Goal: Information Seeking & Learning: Learn about a topic

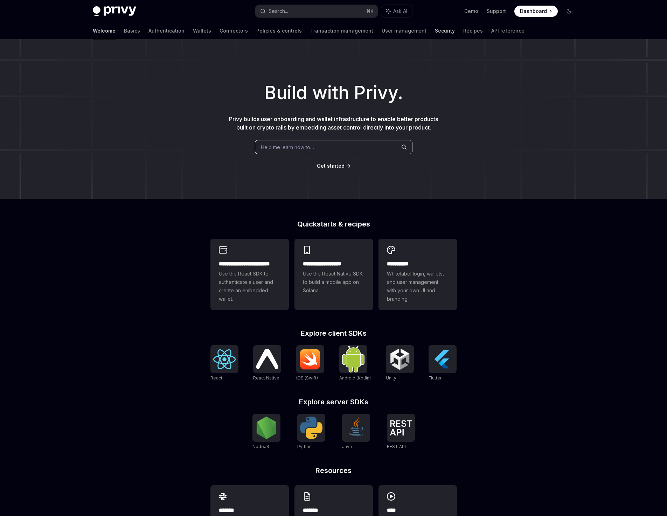
click at [435, 30] on link "Security" at bounding box center [445, 30] width 20 height 17
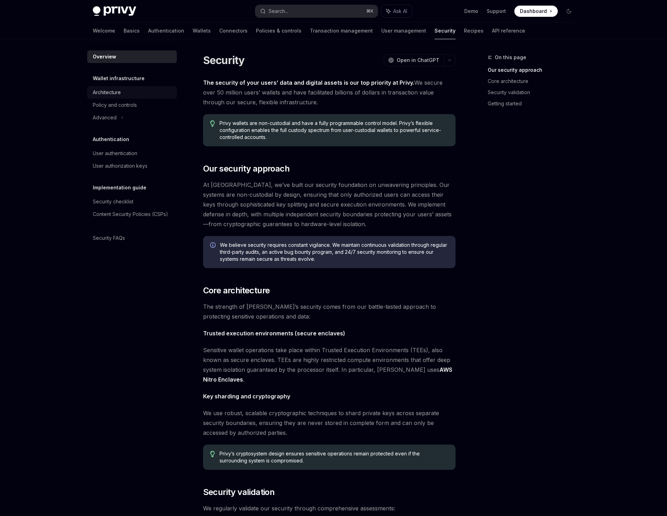
click at [115, 93] on div "Architecture" at bounding box center [107, 92] width 28 height 8
type textarea "*"
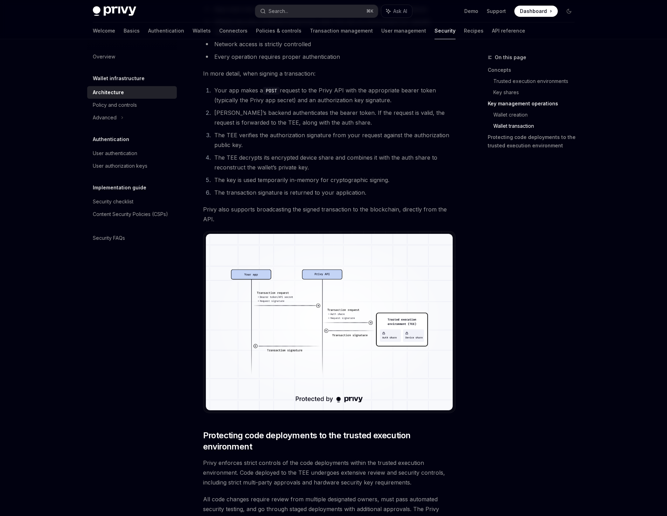
scroll to position [1117, 0]
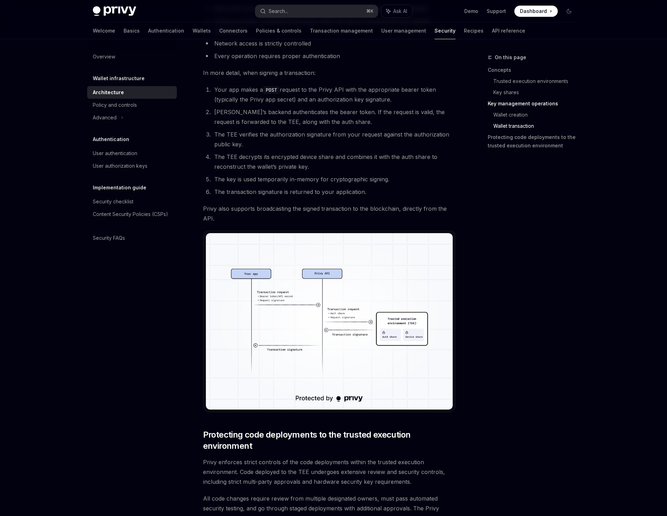
click at [265, 191] on li "The transaction signature is returned to your application." at bounding box center [333, 192] width 243 height 10
click at [261, 179] on li "The key is used temporarily in-memory for cryptographic signing." at bounding box center [333, 179] width 243 height 10
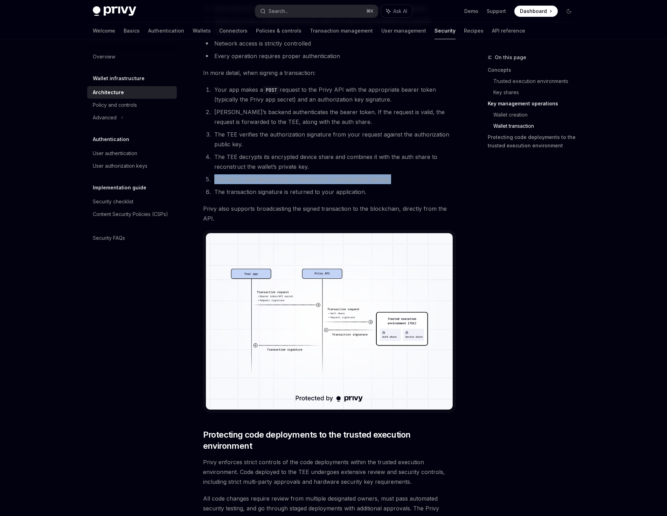
click at [261, 179] on li "The key is used temporarily in-memory for cryptographic signing." at bounding box center [333, 179] width 243 height 10
click at [265, 164] on li "The TEE decrypts its encrypted device share and combines it with the auth share…" at bounding box center [333, 162] width 243 height 20
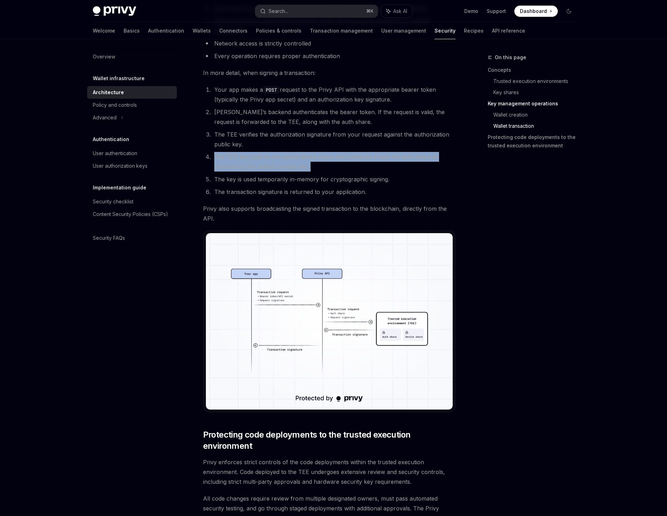
click at [265, 164] on li "The TEE decrypts its encrypted device share and combines it with the auth share…" at bounding box center [333, 162] width 243 height 20
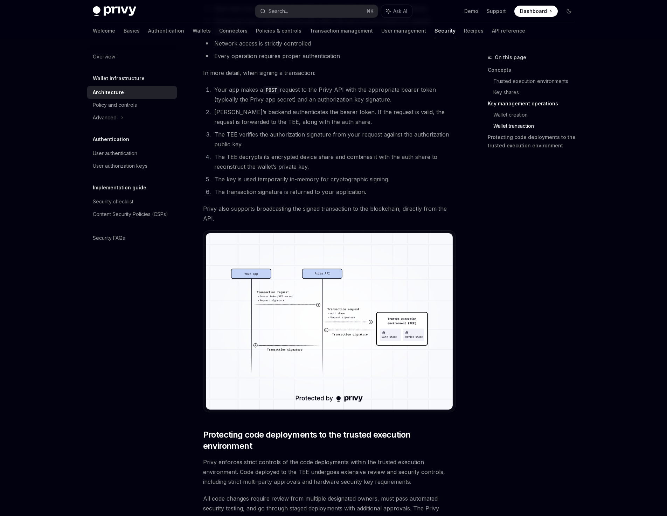
click at [256, 135] on li "The TEE verifies the authorization signature from your request against the auth…" at bounding box center [333, 140] width 243 height 20
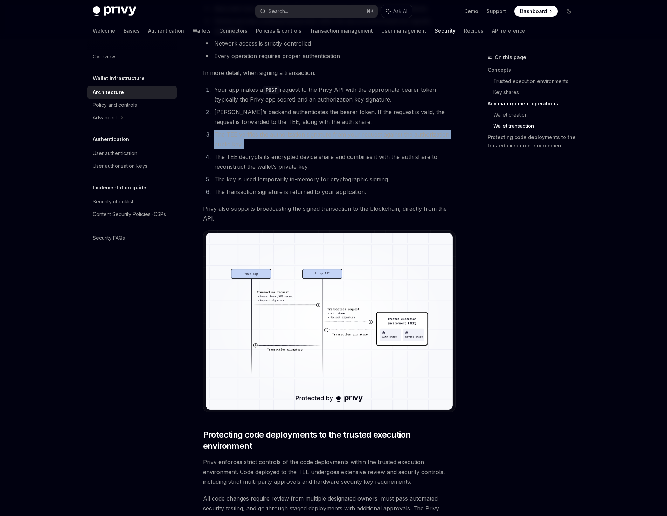
click at [256, 135] on li "The TEE verifies the authorization signature from your request against the auth…" at bounding box center [333, 140] width 243 height 20
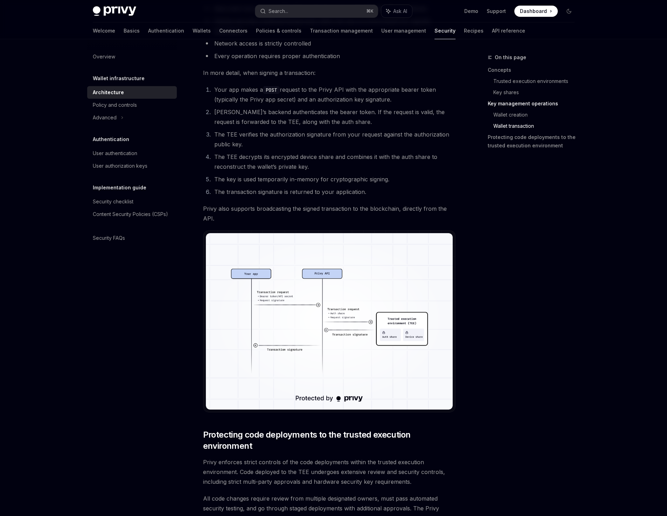
click at [254, 119] on li "[PERSON_NAME]’s backend authenticates the bearer token. If the request is valid…" at bounding box center [333, 117] width 243 height 20
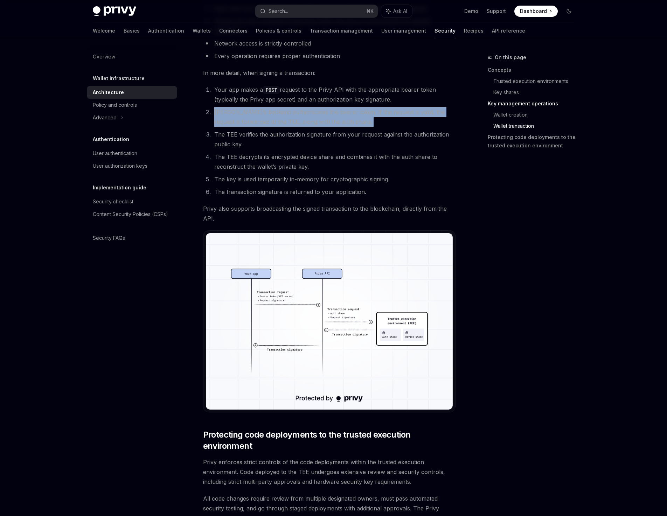
click at [254, 119] on li "[PERSON_NAME]’s backend authenticates the bearer token. If the request is valid…" at bounding box center [333, 117] width 243 height 20
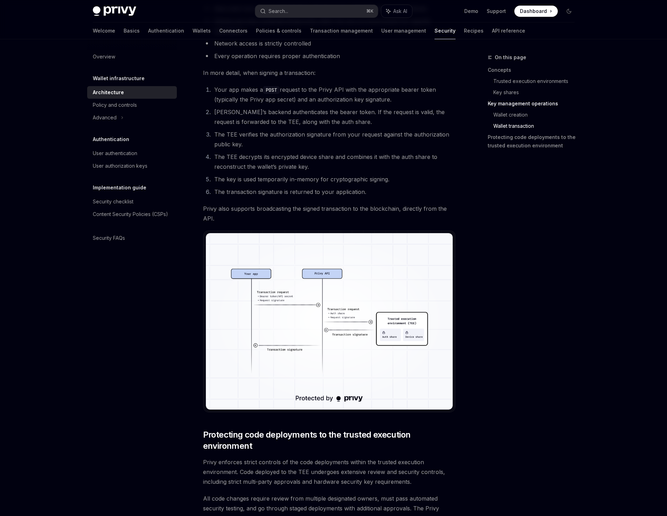
click at [249, 94] on li "Your app makes a POST request to the Privy API with the appropriate bearer toke…" at bounding box center [333, 95] width 243 height 20
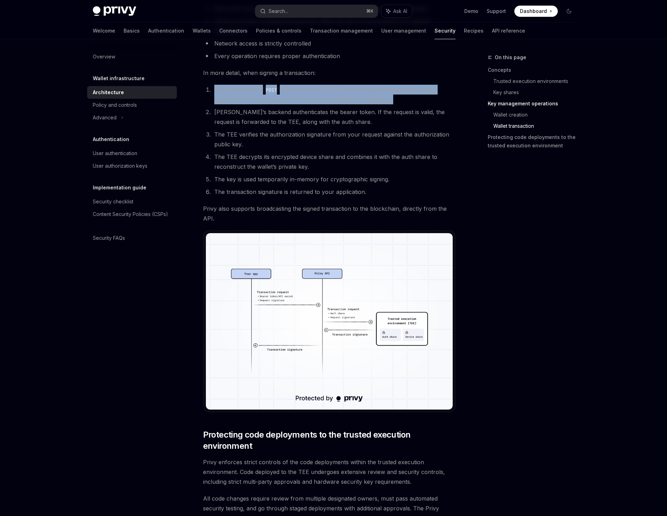
click at [249, 94] on li "Your app makes a POST request to the Privy API with the appropriate bearer toke…" at bounding box center [333, 95] width 243 height 20
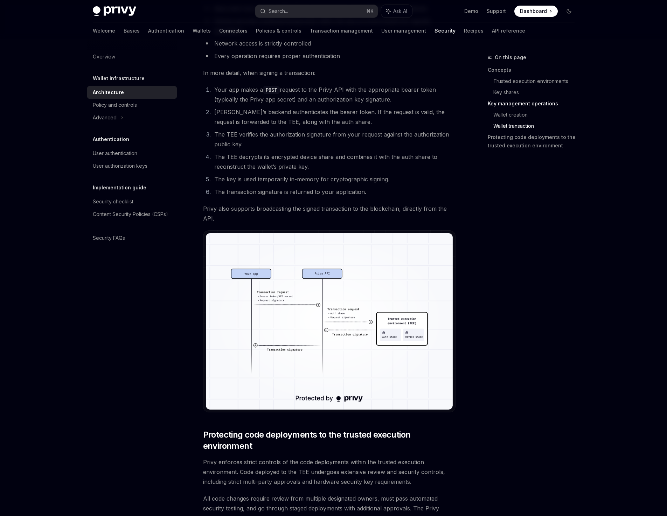
click at [270, 120] on li "[PERSON_NAME]’s backend authenticates the bearer token. If the request is valid…" at bounding box center [333, 117] width 243 height 20
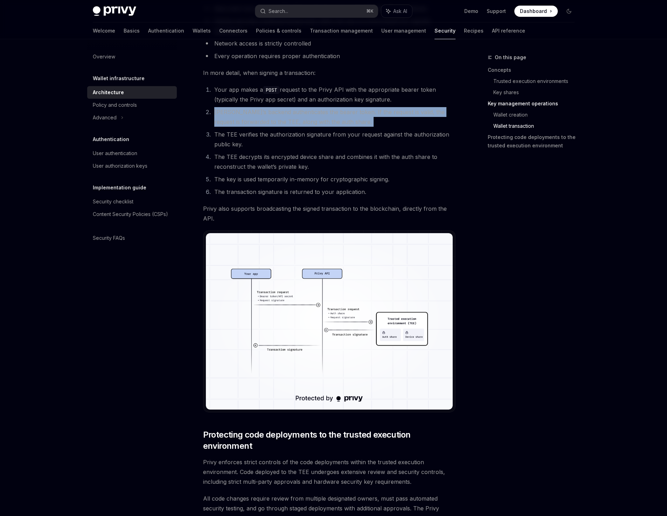
click at [270, 120] on li "[PERSON_NAME]’s backend authenticates the bearer token. If the request is valid…" at bounding box center [333, 117] width 243 height 20
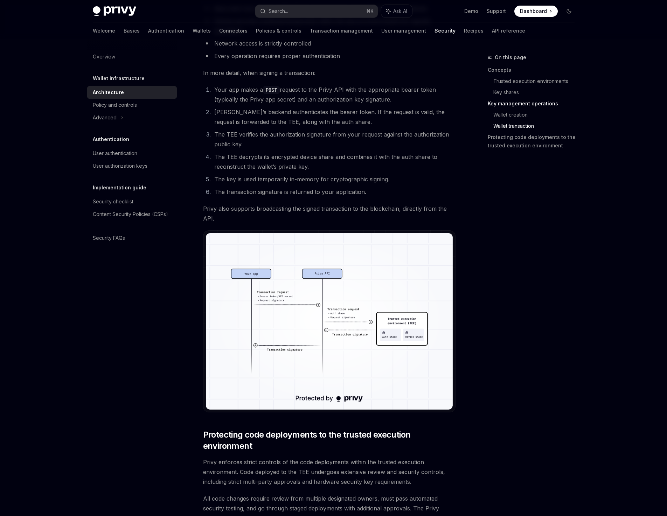
click at [265, 136] on li "The TEE verifies the authorization signature from your request against the auth…" at bounding box center [333, 140] width 243 height 20
click at [280, 159] on li "The TEE decrypts its encrypted device share and combines it with the auth share…" at bounding box center [333, 162] width 243 height 20
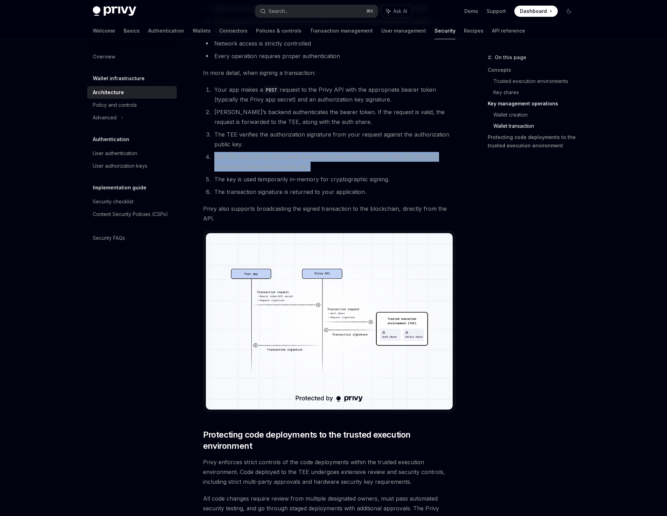
click at [280, 159] on li "The TEE decrypts its encrypted device share and combines it with the auth share…" at bounding box center [333, 162] width 243 height 20
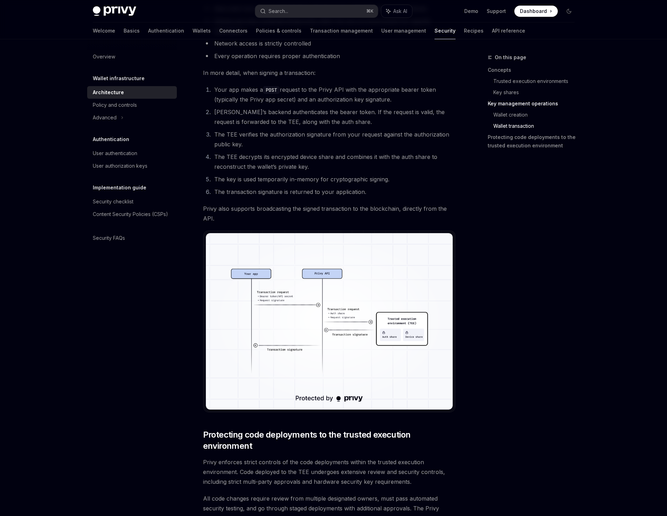
click at [268, 134] on li "The TEE verifies the authorization signature from your request against the auth…" at bounding box center [333, 140] width 243 height 20
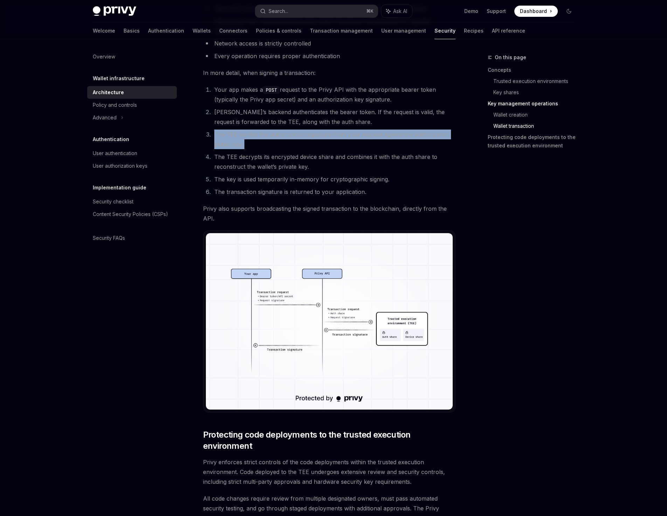
click at [268, 134] on li "The TEE verifies the authorization signature from your request against the auth…" at bounding box center [333, 140] width 243 height 20
click at [268, 140] on li "The TEE verifies the authorization signature from your request against the auth…" at bounding box center [333, 140] width 243 height 20
